Goal: Obtain resource: Download file/media

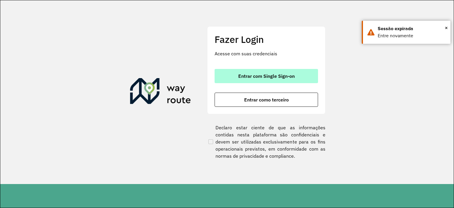
click at [247, 78] on span "Entrar com Single Sign-on" at bounding box center [266, 76] width 56 height 5
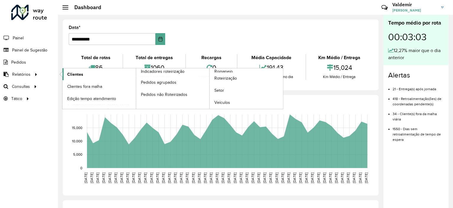
click at [73, 74] on span "Clientes" at bounding box center [75, 74] width 16 height 6
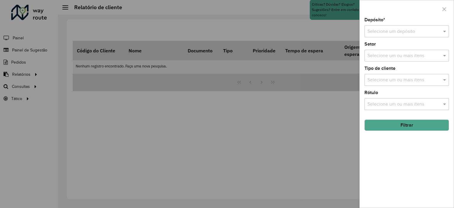
click at [409, 25] on div "Selecione um depósito" at bounding box center [407, 31] width 85 height 12
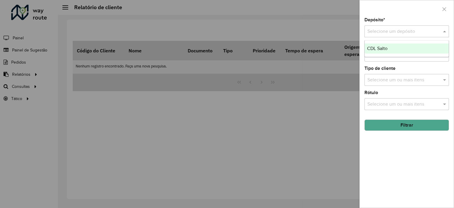
click at [390, 49] on div "CDL Salto" at bounding box center [407, 48] width 84 height 10
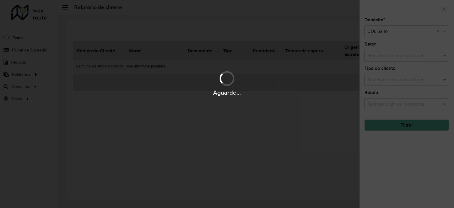
click at [400, 56] on div "Aguarde..." at bounding box center [227, 104] width 454 height 208
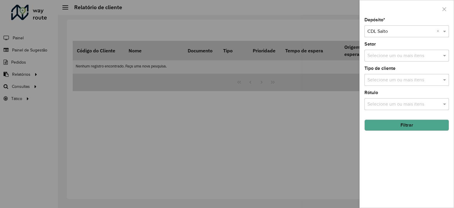
click at [384, 59] on div "Selecione um ou mais itens" at bounding box center [407, 56] width 85 height 12
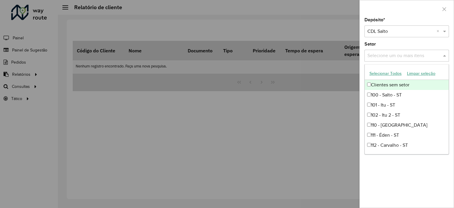
click at [385, 75] on button "Selecionar Todos" at bounding box center [386, 73] width 38 height 9
click at [348, 129] on div at bounding box center [227, 104] width 454 height 208
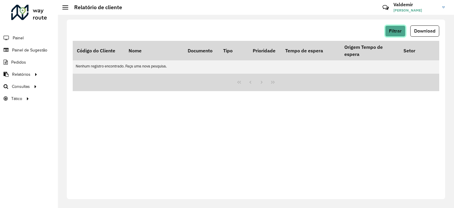
click at [398, 31] on span "Filtrar" at bounding box center [395, 30] width 13 height 5
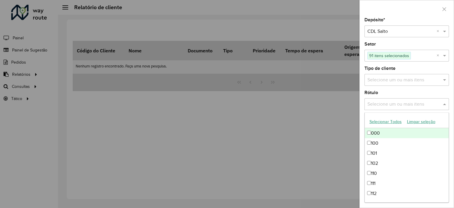
click at [383, 105] on input "text" at bounding box center [404, 104] width 76 height 7
click at [384, 75] on div "Selecione um ou mais itens" at bounding box center [407, 80] width 85 height 12
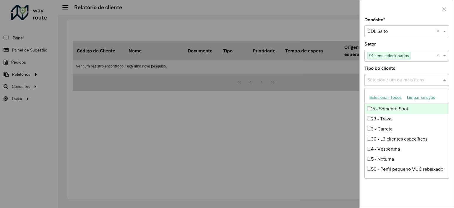
click at [390, 96] on button "Selecionar Todos" at bounding box center [386, 97] width 38 height 9
click at [424, 69] on div "Tipo de cliente Selecione um ou mais itens 15 itens selecionados ×" at bounding box center [407, 76] width 85 height 20
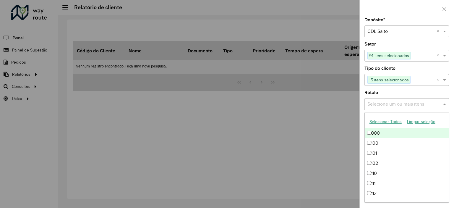
click at [394, 105] on input "text" at bounding box center [404, 104] width 76 height 7
click at [385, 121] on button "Selecionar Todos" at bounding box center [386, 121] width 38 height 9
click at [397, 92] on div "Rótulo Selecione um ou mais itens 111 itens selecionados ×" at bounding box center [407, 101] width 85 height 20
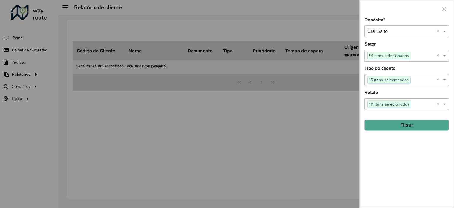
click at [397, 125] on button "Filtrar" at bounding box center [407, 124] width 85 height 11
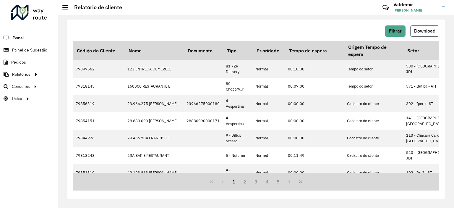
click at [427, 30] on span "Download" at bounding box center [424, 30] width 21 height 5
